Goal: Task Accomplishment & Management: Use online tool/utility

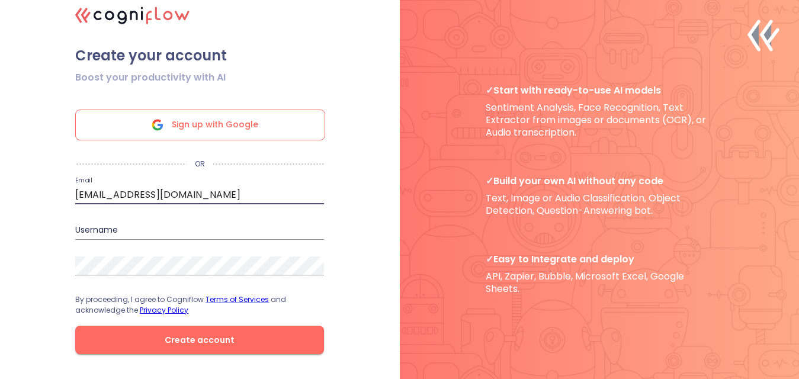
type input "work98w@gmail.com"
click at [107, 239] on input "text" at bounding box center [199, 230] width 249 height 19
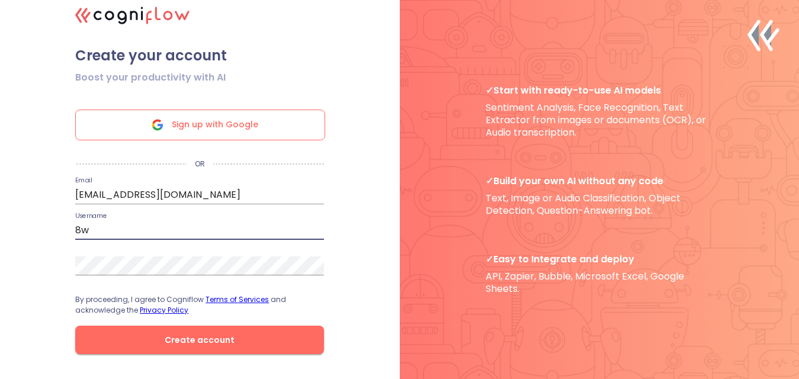
click at [142, 234] on input "8w" at bounding box center [199, 230] width 249 height 19
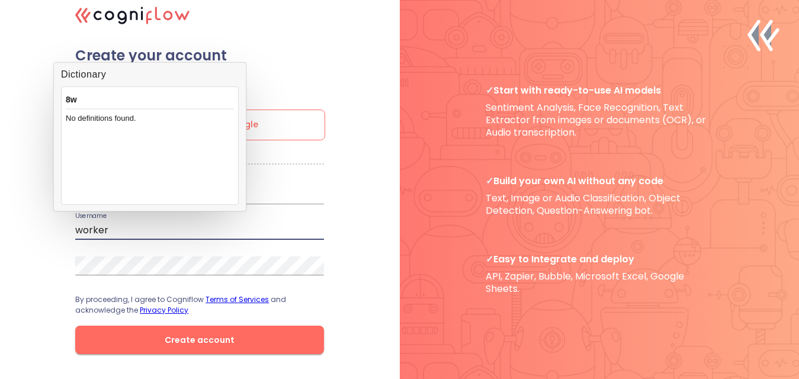
type input "worker"
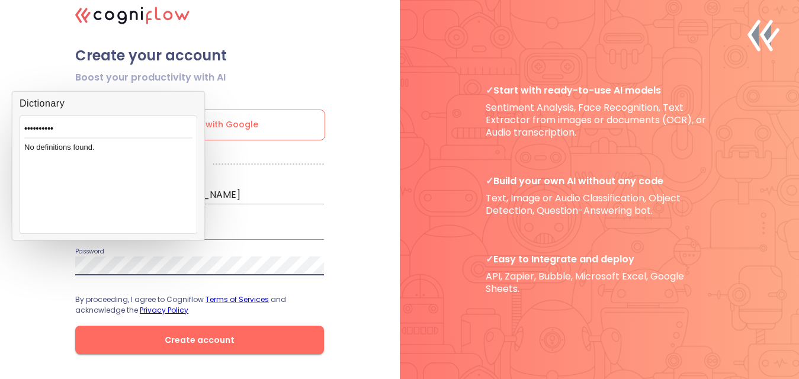
click at [199, 343] on span "Create account" at bounding box center [199, 340] width 211 height 15
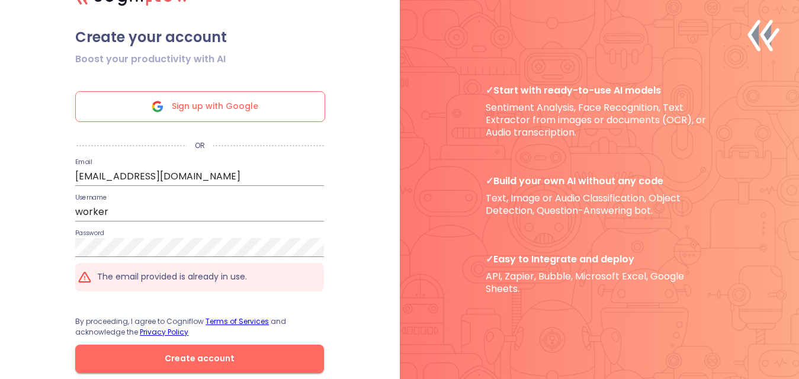
scroll to position [34, 0]
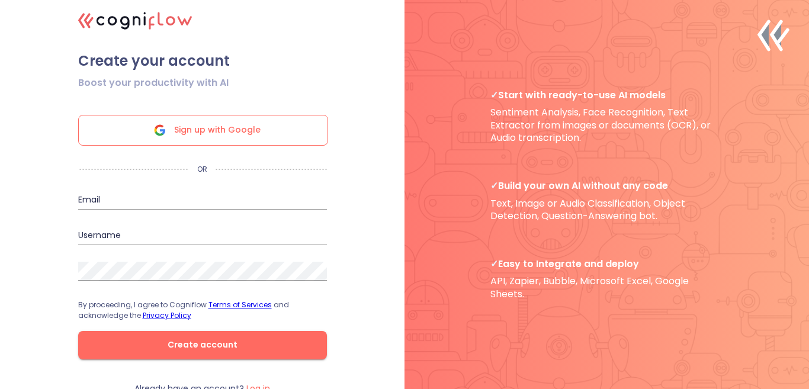
click at [247, 382] on label "Log in" at bounding box center [258, 388] width 24 height 12
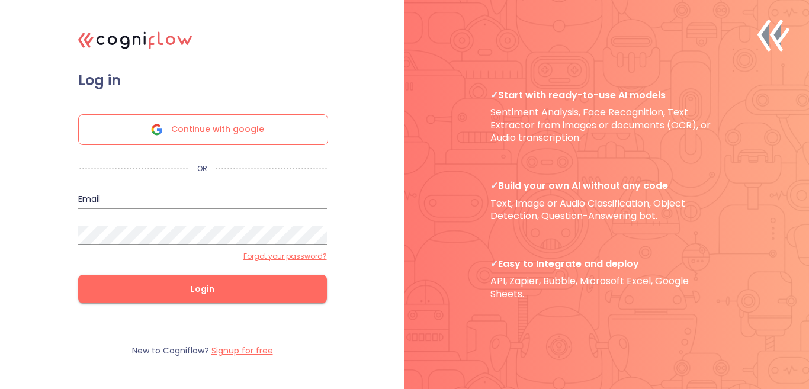
click at [217, 192] on input "email" at bounding box center [202, 199] width 249 height 19
type input "[PERSON_NAME][EMAIL_ADDRESS][DOMAIN_NAME]"
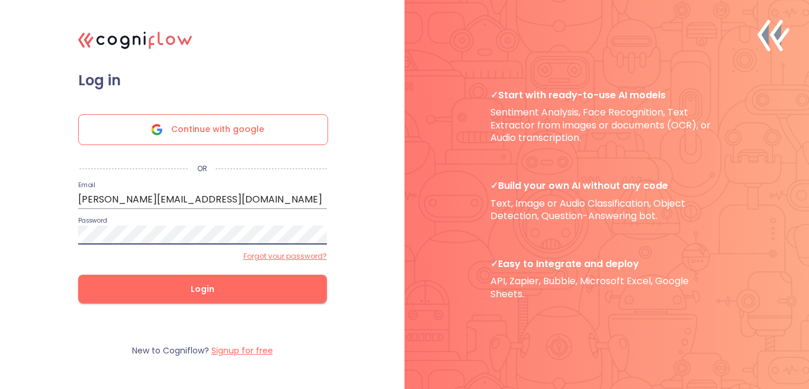
click at [256, 284] on span "Login" at bounding box center [202, 289] width 211 height 15
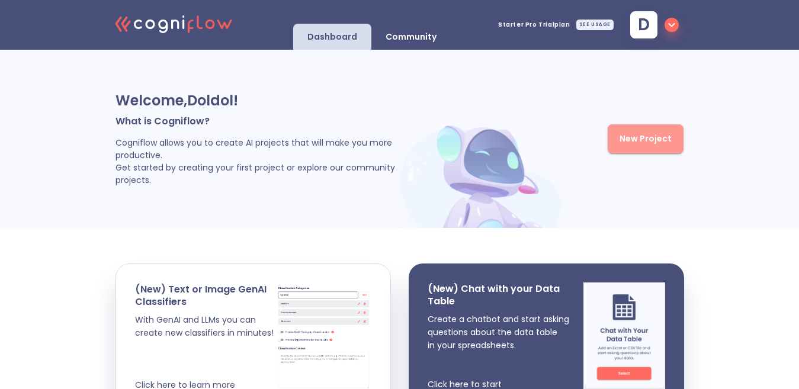
click at [642, 142] on span "New Project" at bounding box center [645, 138] width 52 height 15
